Goal: Transaction & Acquisition: Purchase product/service

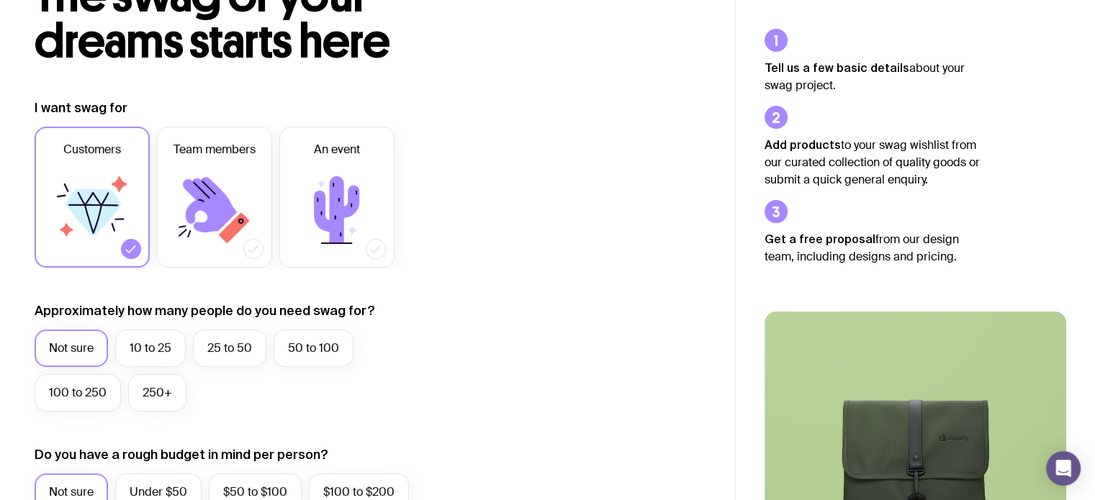
scroll to position [144, 0]
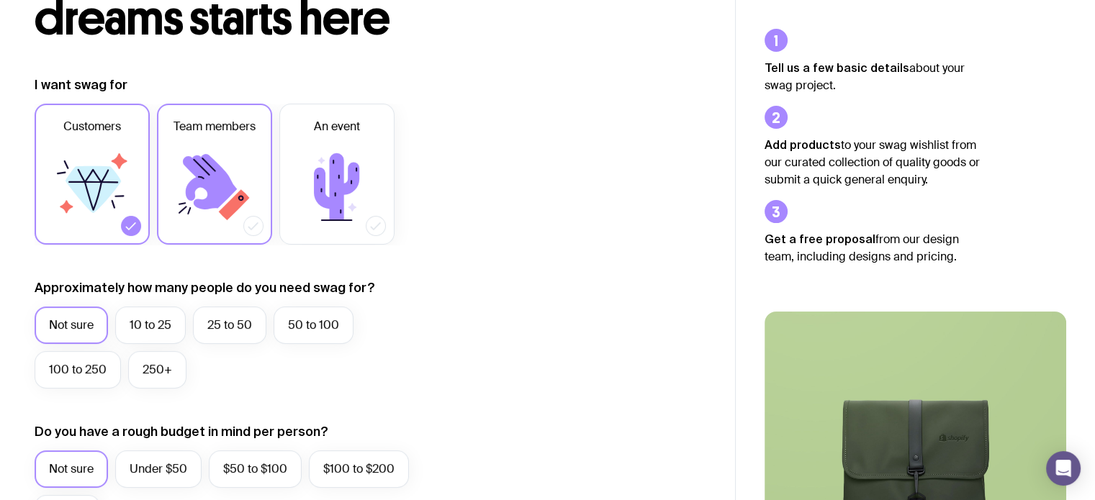
click at [185, 184] on icon at bounding box center [214, 187] width 86 height 86
click at [0, 0] on input "Team members" at bounding box center [0, 0] width 0 height 0
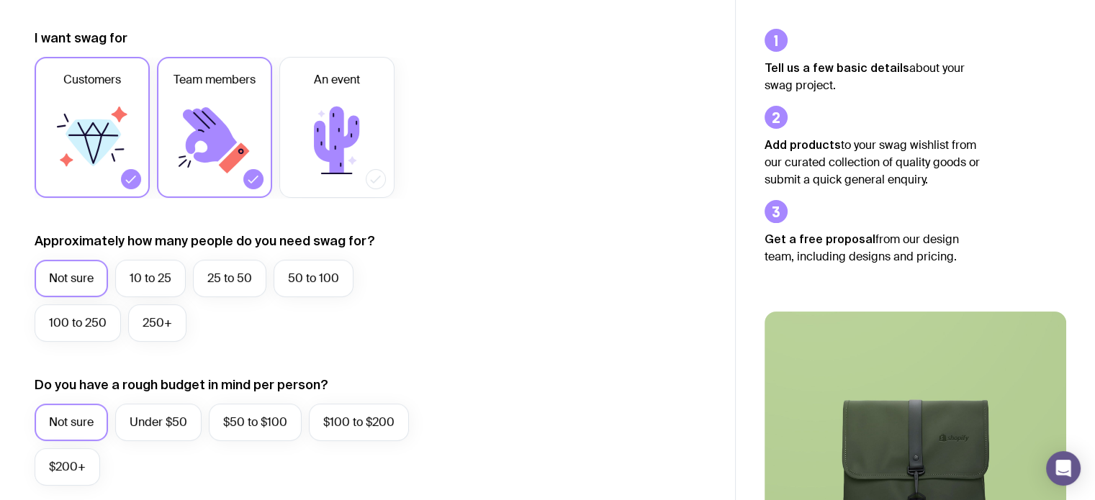
scroll to position [216, 0]
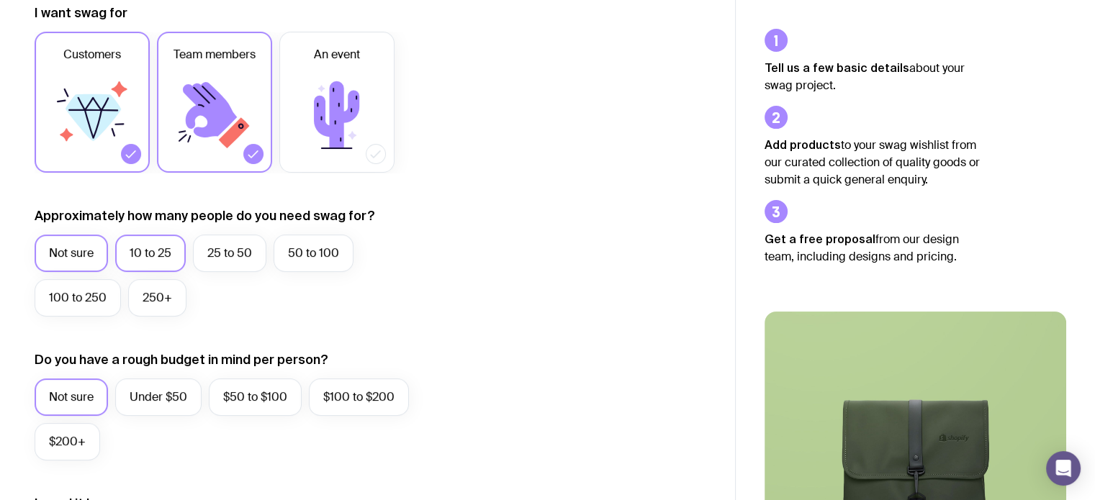
click at [142, 258] on label "10 to 25" at bounding box center [150, 253] width 71 height 37
click at [0, 0] on input "10 to 25" at bounding box center [0, 0] width 0 height 0
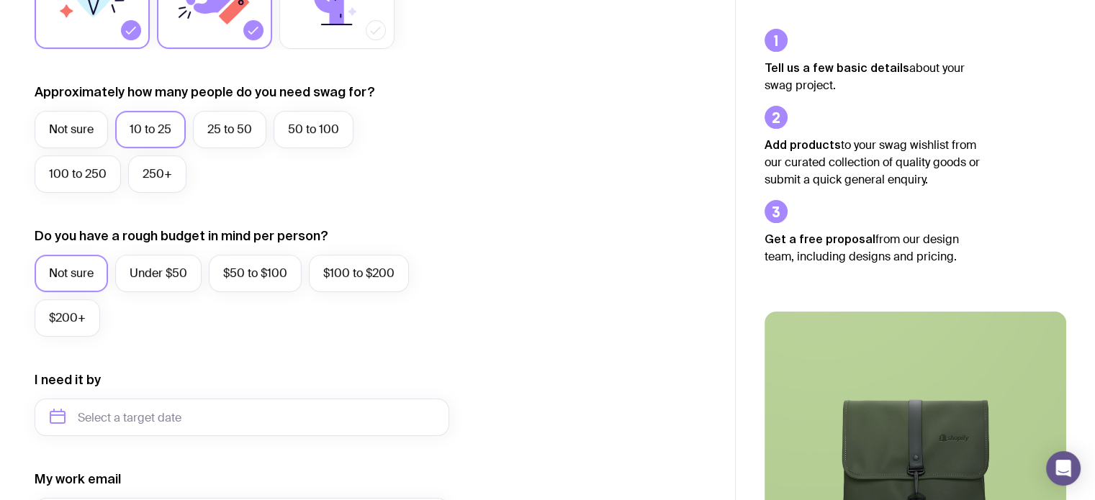
scroll to position [360, 0]
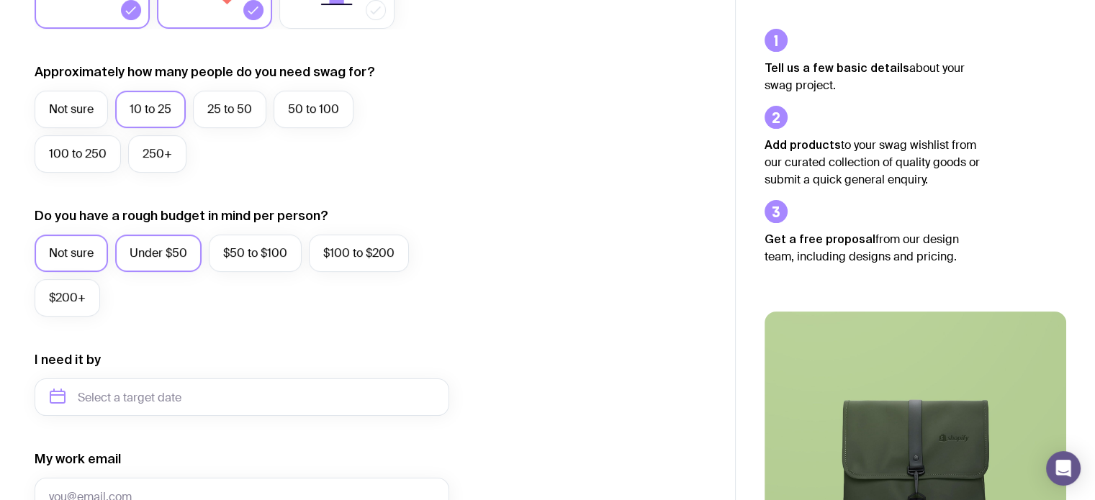
click at [191, 264] on label "Under $50" at bounding box center [158, 253] width 86 height 37
click at [0, 0] on input "Under $50" at bounding box center [0, 0] width 0 height 0
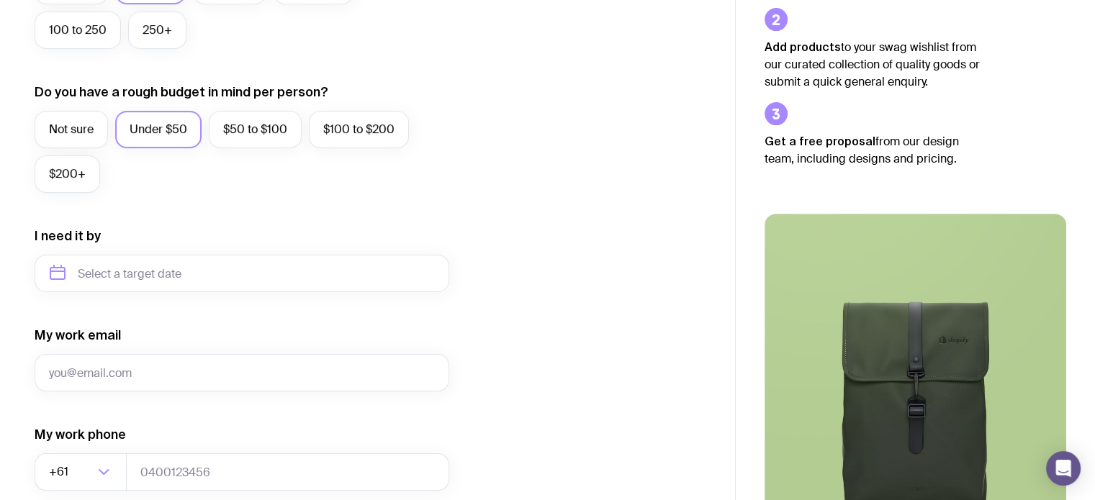
scroll to position [504, 0]
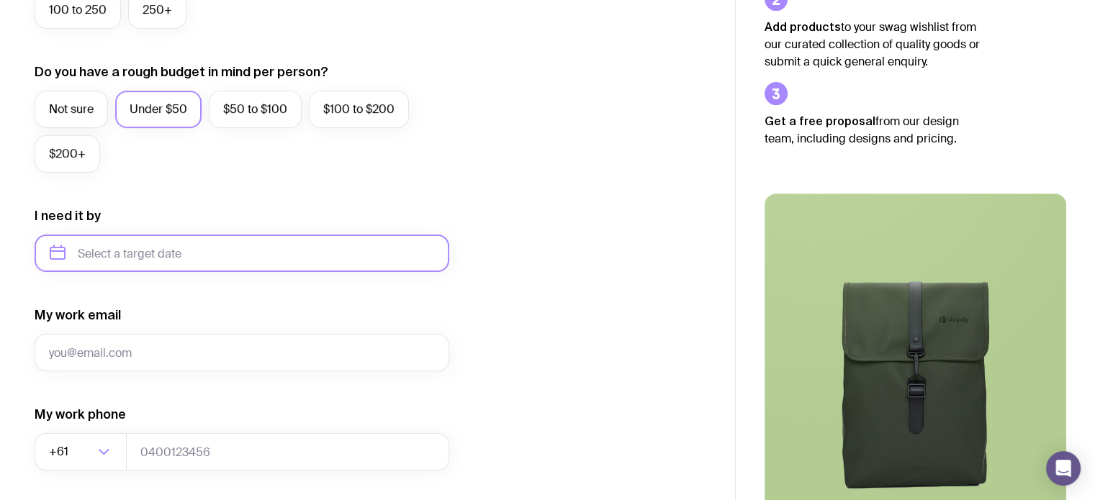
click at [213, 250] on input "text" at bounding box center [242, 253] width 415 height 37
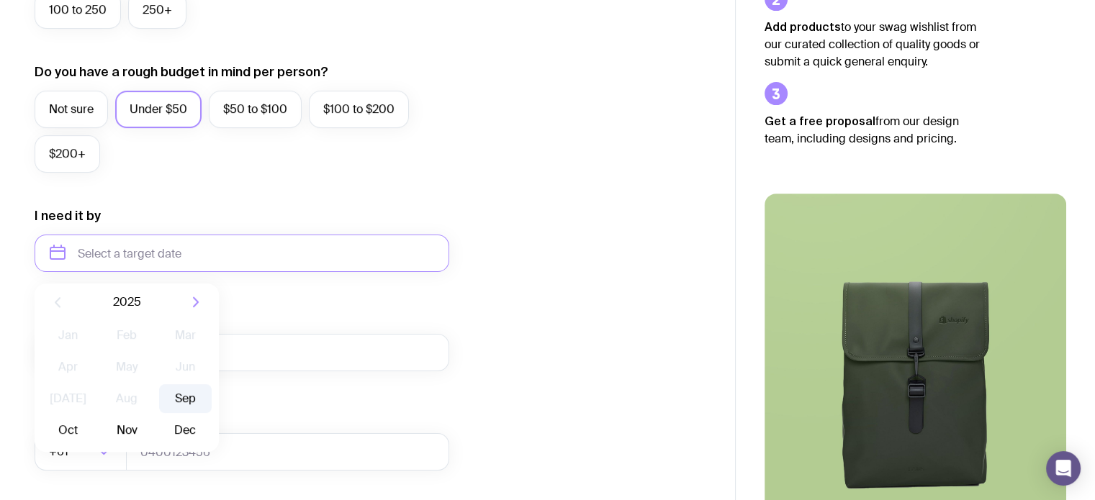
click at [94, 416] on button "Sep" at bounding box center [68, 430] width 53 height 29
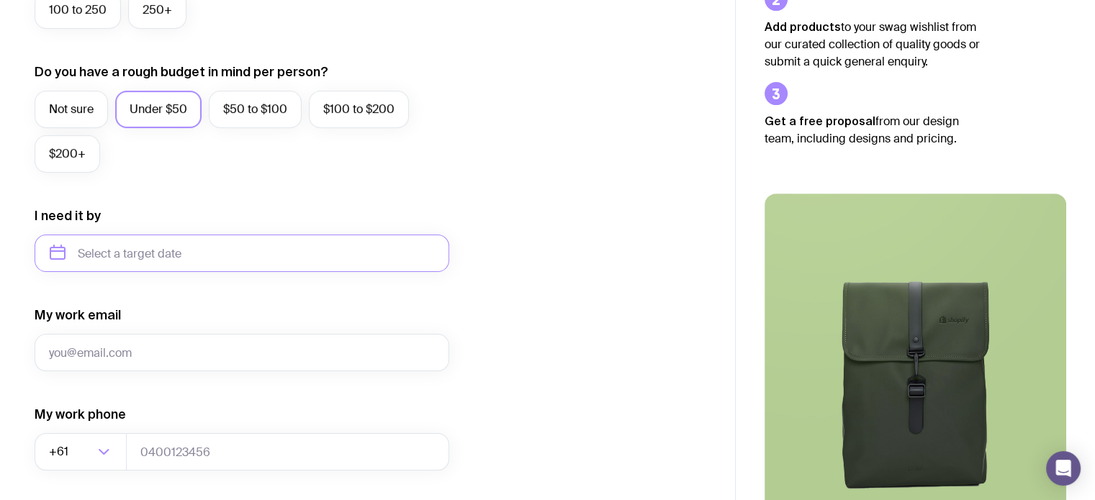
type input "[DATE]"
click at [535, 311] on div "I want swag for Customers Team members An event Approximately how many people d…" at bounding box center [368, 186] width 666 height 940
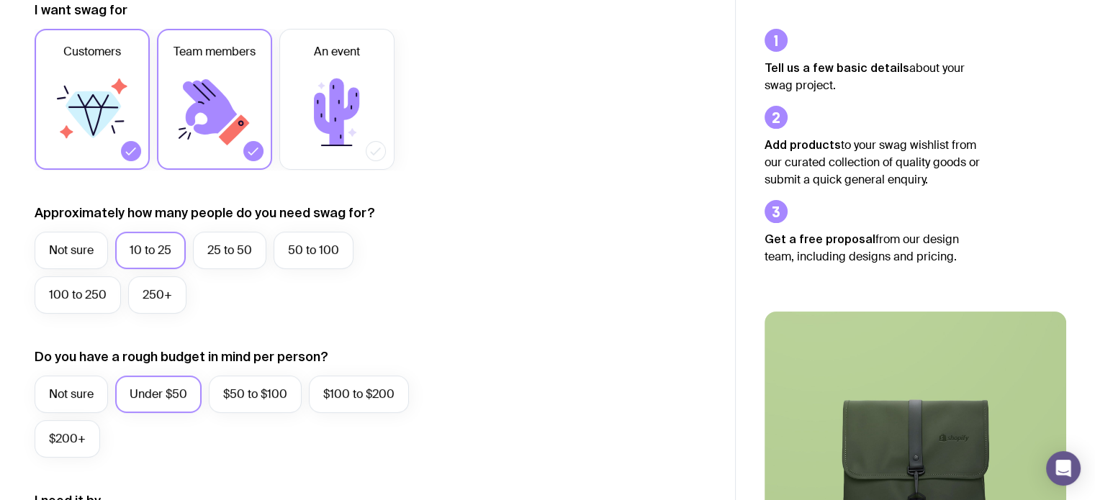
scroll to position [0, 0]
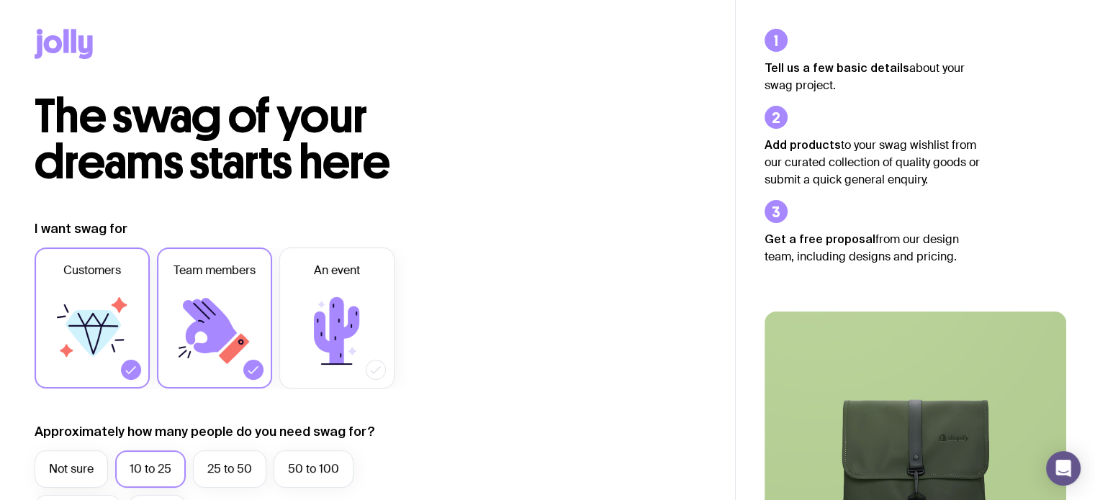
click at [72, 49] on icon at bounding box center [73, 41] width 5 height 24
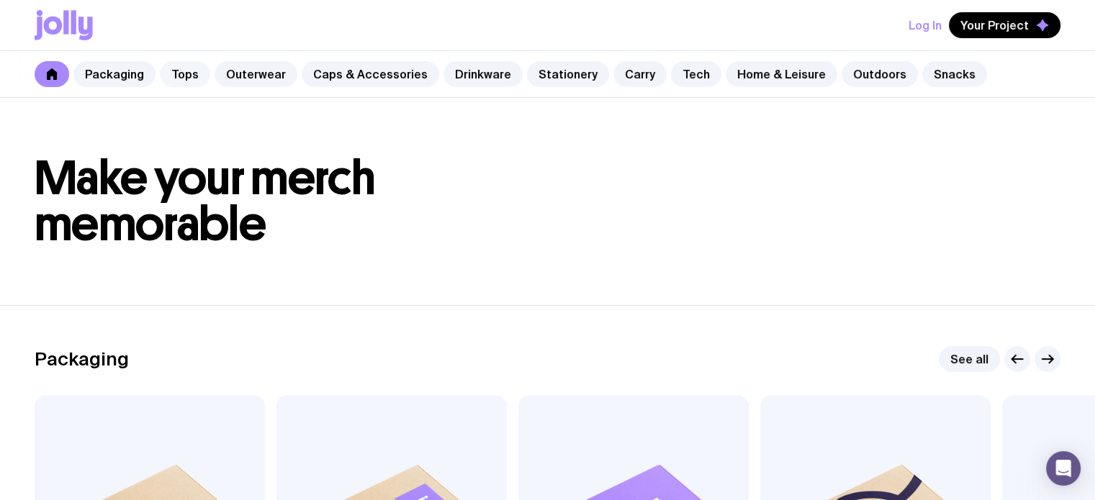
click at [181, 74] on link "Tops" at bounding box center [185, 74] width 50 height 26
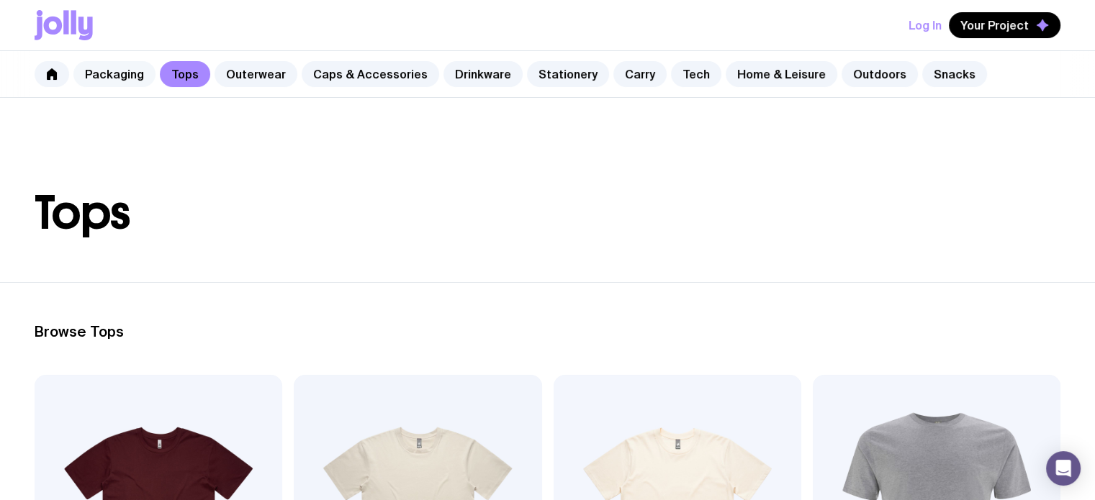
click at [121, 71] on link "Packaging" at bounding box center [114, 74] width 82 height 26
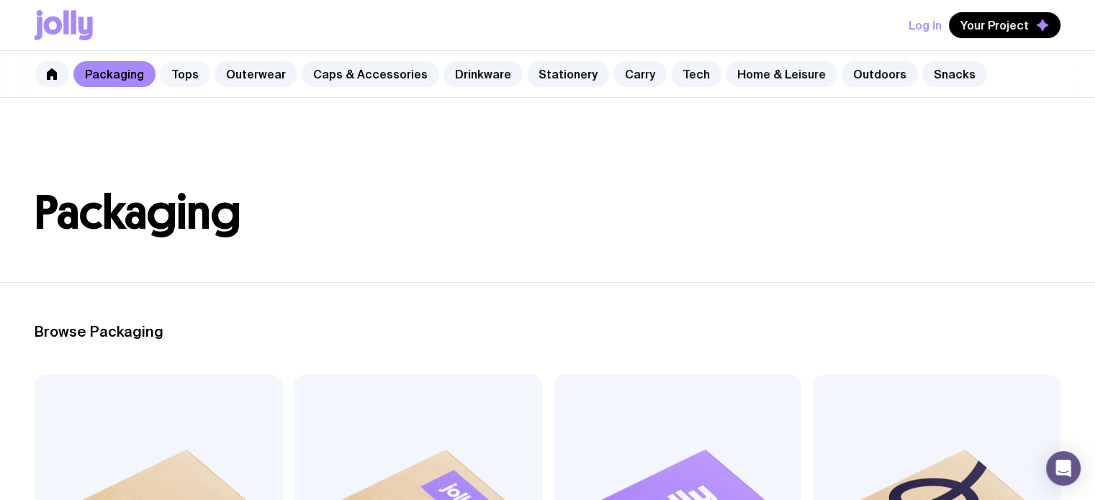
click at [186, 81] on link "Tops" at bounding box center [185, 74] width 50 height 26
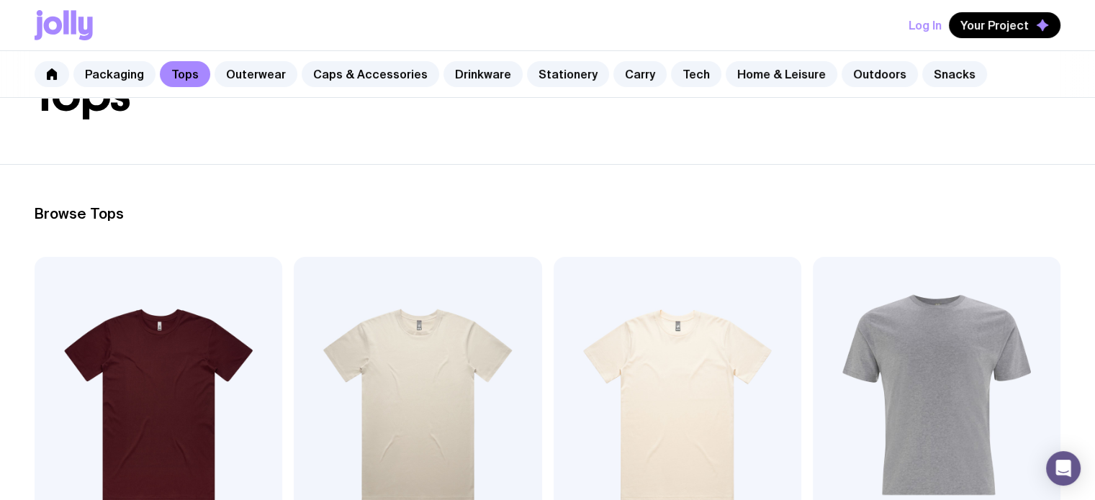
scroll to position [288, 0]
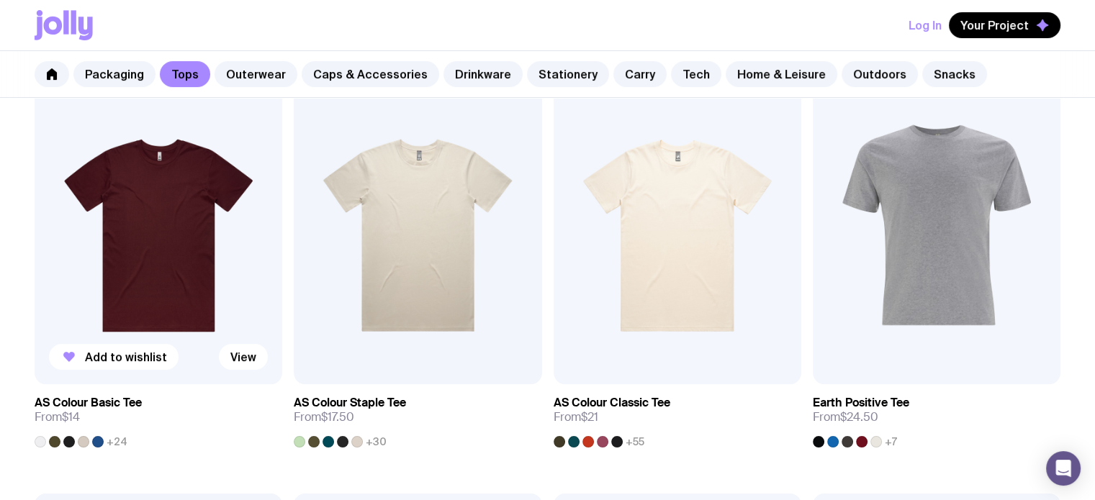
click at [92, 304] on img at bounding box center [159, 235] width 248 height 297
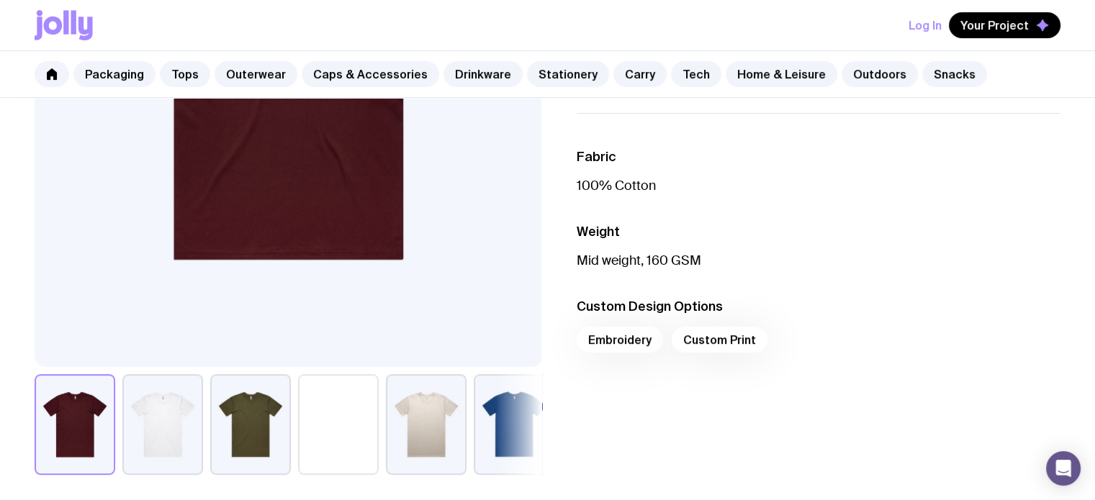
scroll to position [360, 0]
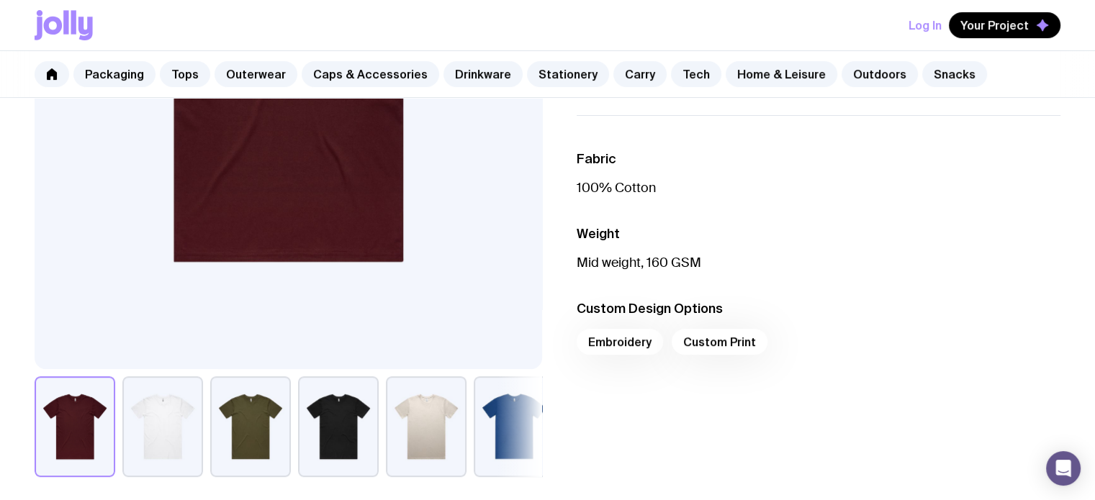
click at [707, 342] on div "Embroidery Custom Print" at bounding box center [818, 346] width 484 height 35
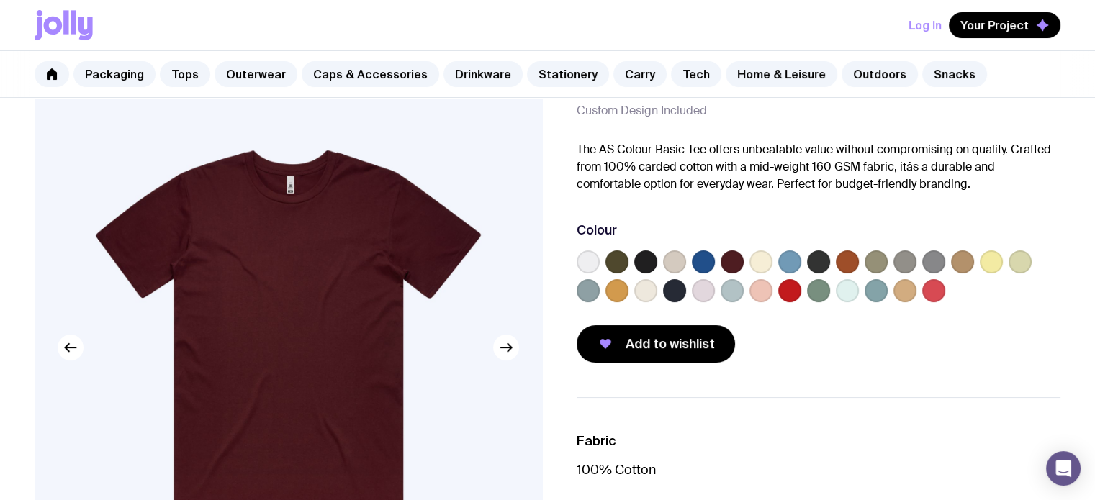
scroll to position [0, 0]
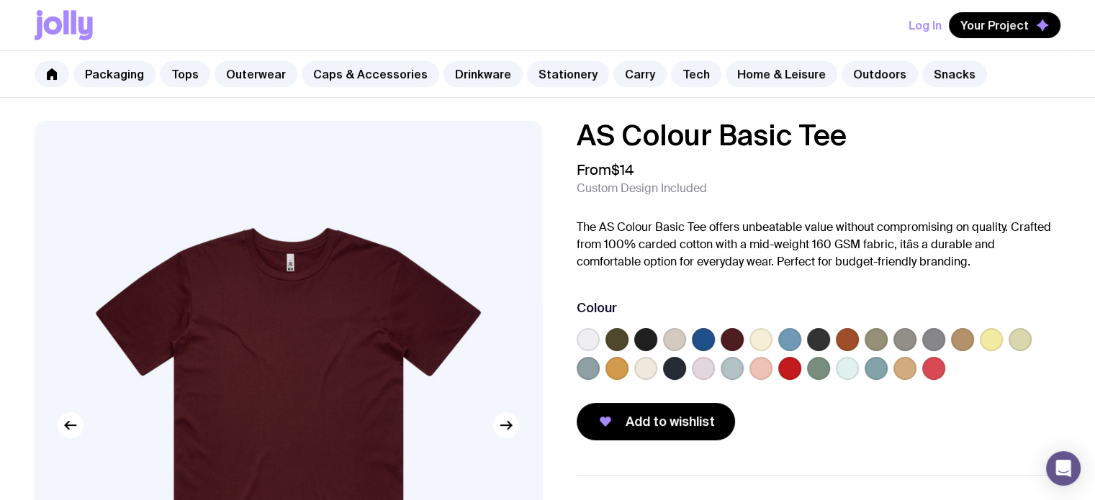
click at [65, 27] on icon at bounding box center [65, 22] width 5 height 24
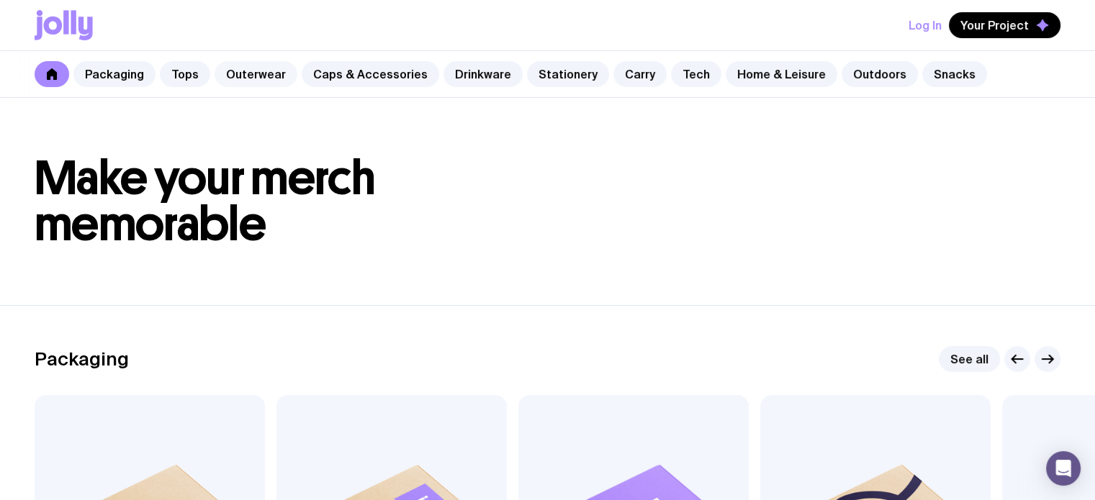
click at [262, 77] on link "Outerwear" at bounding box center [255, 74] width 83 height 26
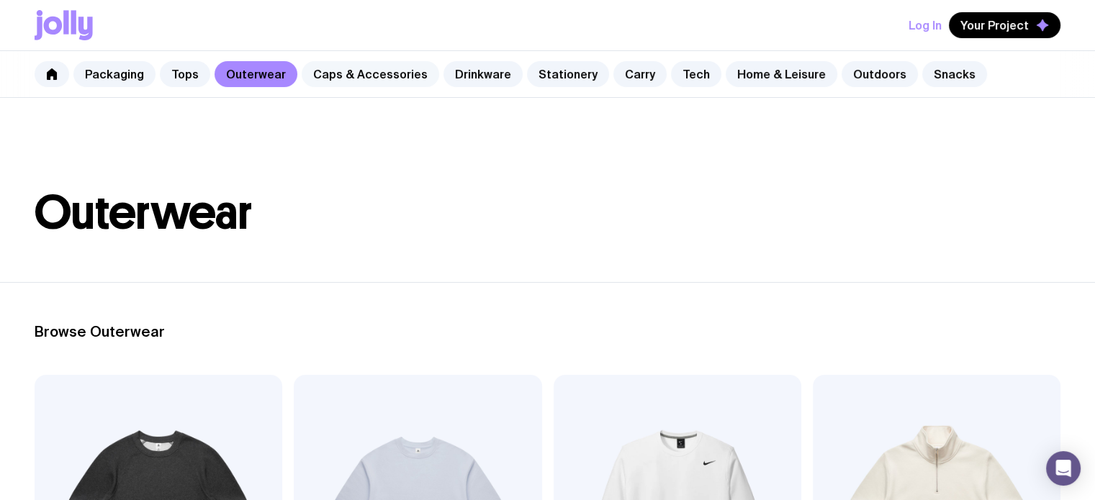
click at [363, 68] on link "Caps & Accessories" at bounding box center [370, 74] width 137 height 26
